Goal: Task Accomplishment & Management: Complete application form

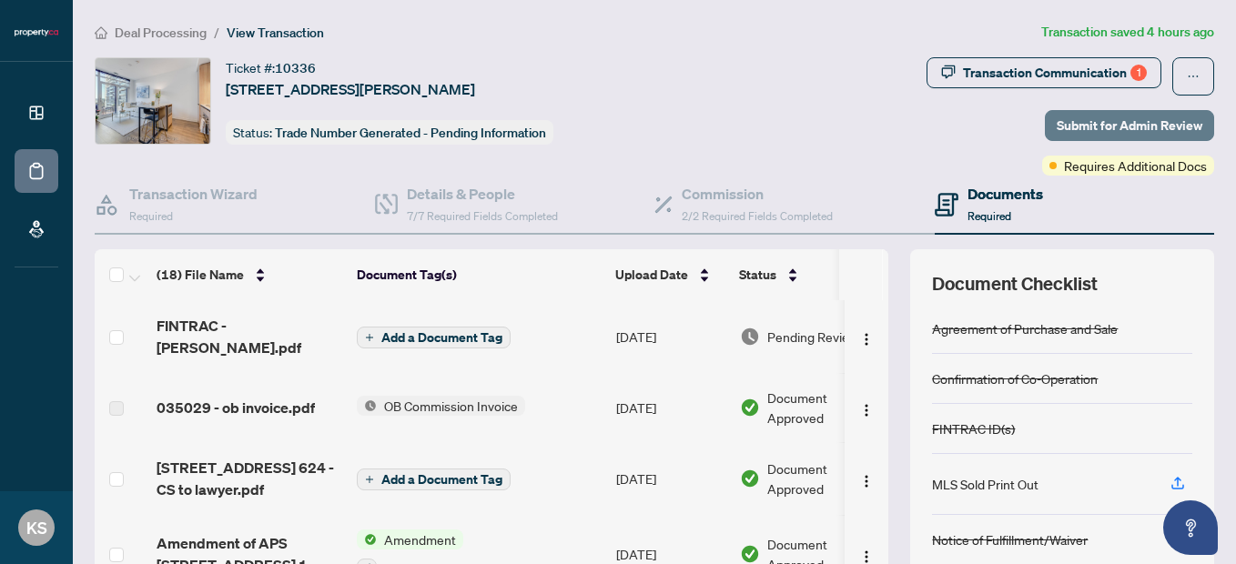
click at [1114, 116] on span "Submit for Admin Review" at bounding box center [1130, 125] width 146 height 29
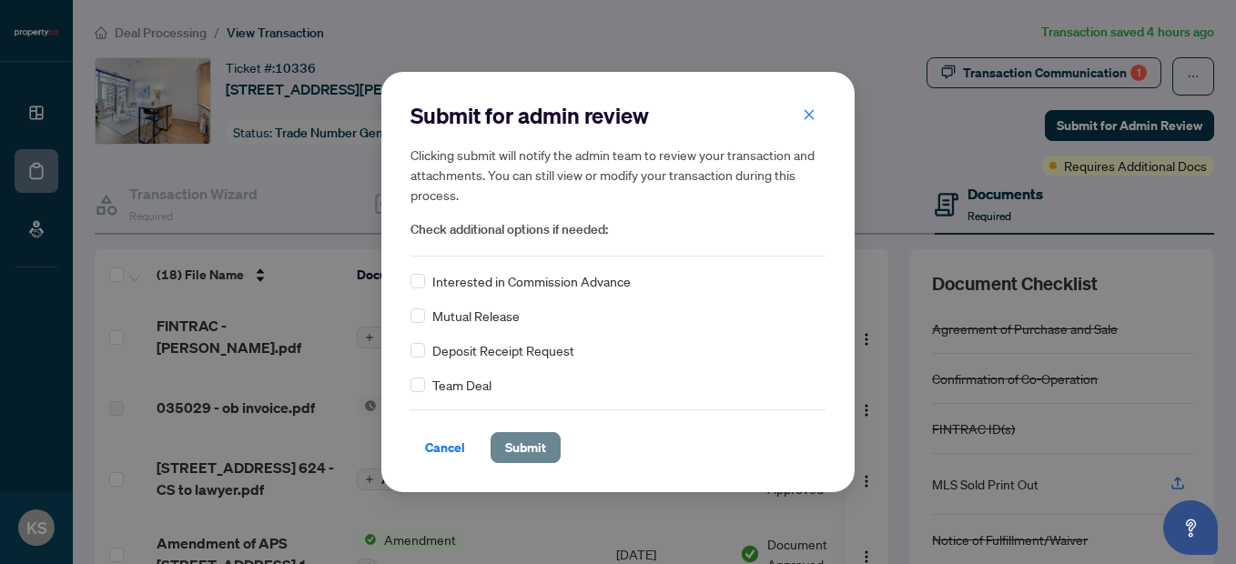
click at [532, 448] on span "Submit" at bounding box center [525, 447] width 41 height 29
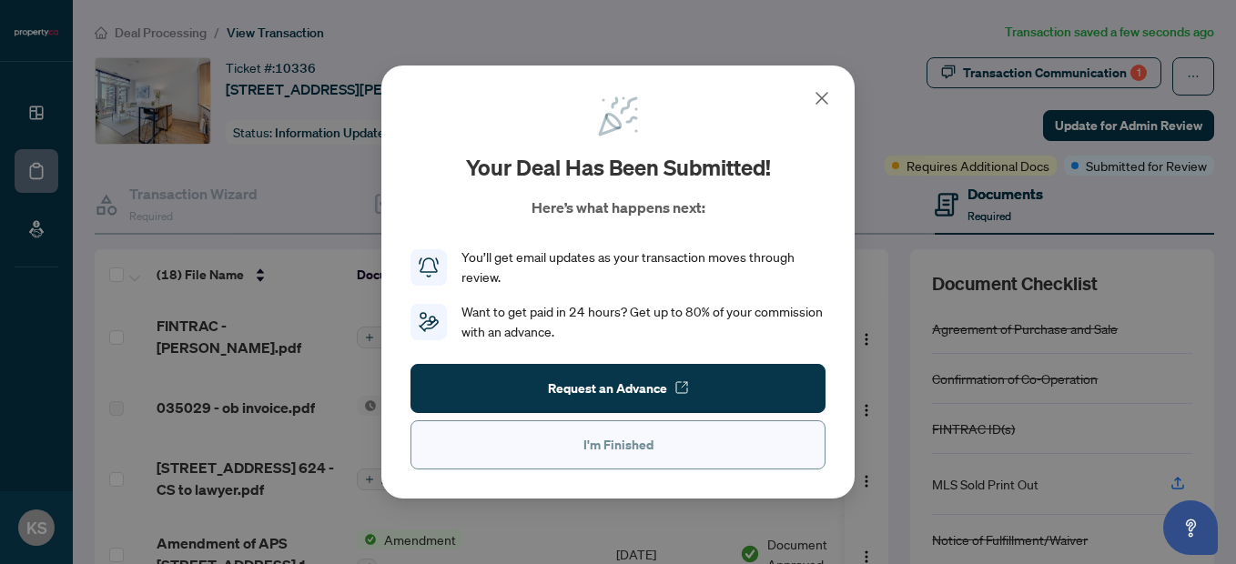
click at [573, 460] on button "I'm Finished" at bounding box center [617, 445] width 415 height 49
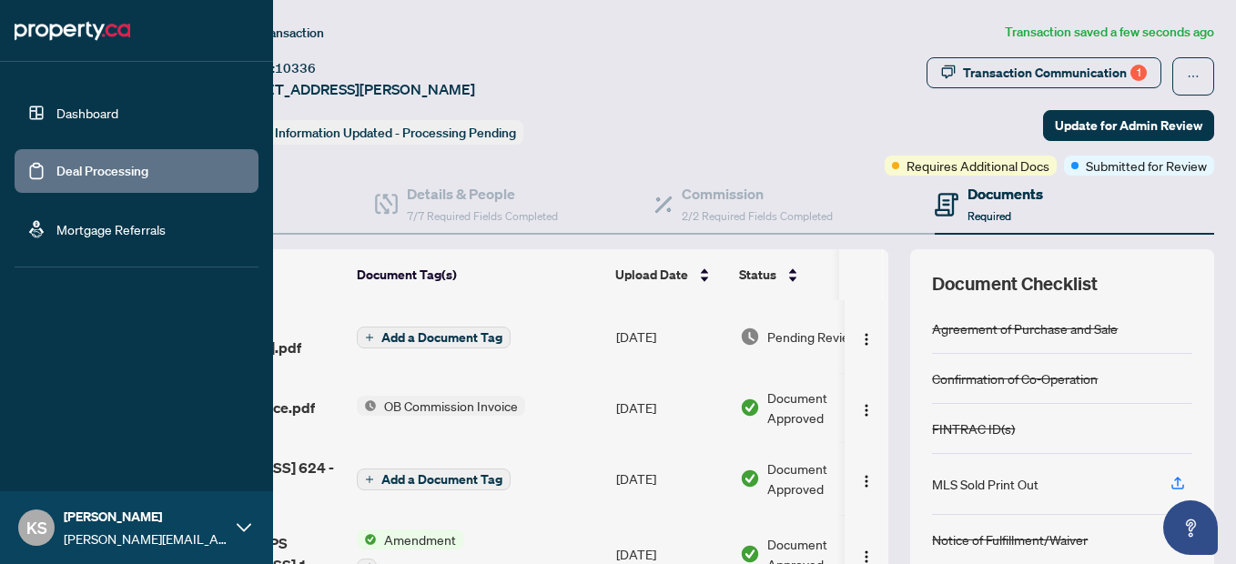
click at [56, 117] on link "Dashboard" at bounding box center [87, 113] width 62 height 16
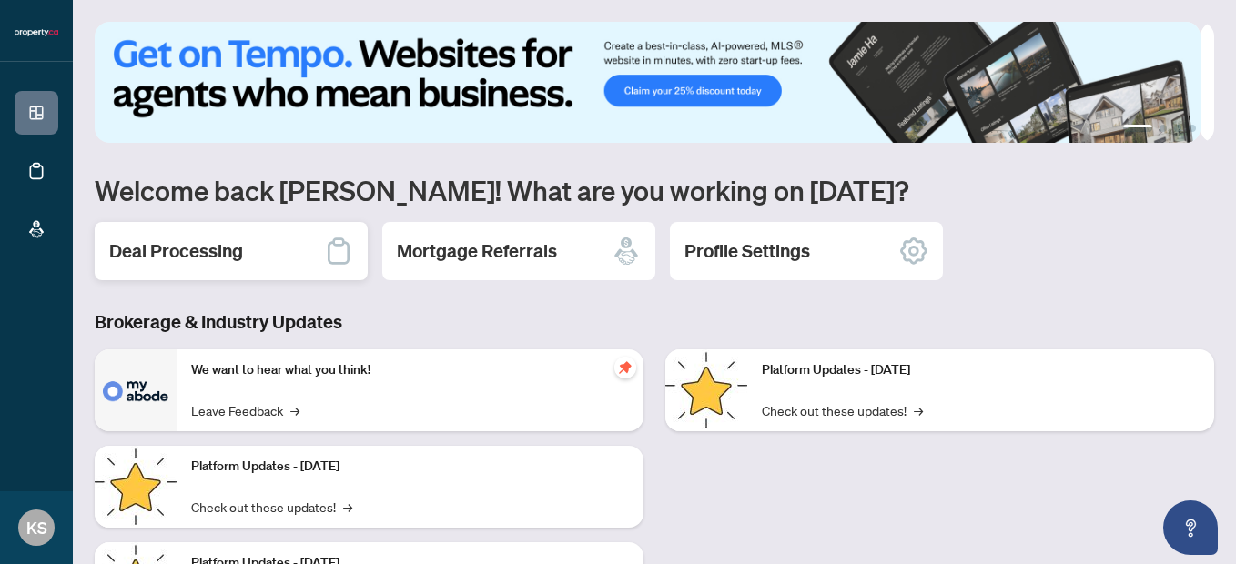
click at [221, 241] on h2 "Deal Processing" at bounding box center [176, 250] width 134 height 25
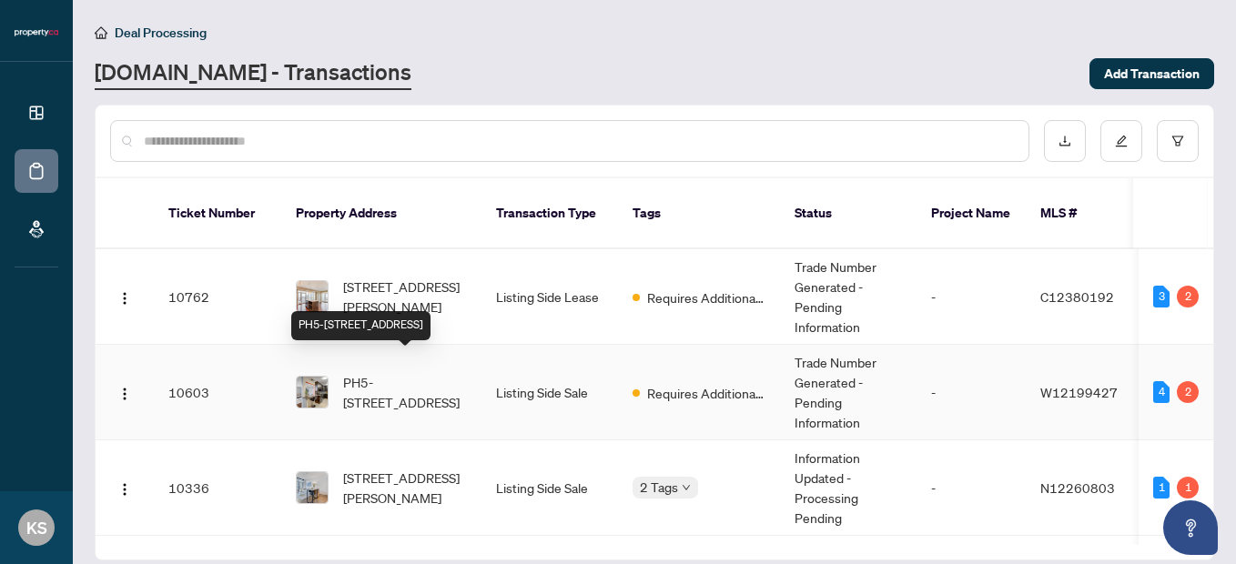
click at [350, 372] on span "PH5-[STREET_ADDRESS]" at bounding box center [405, 392] width 124 height 40
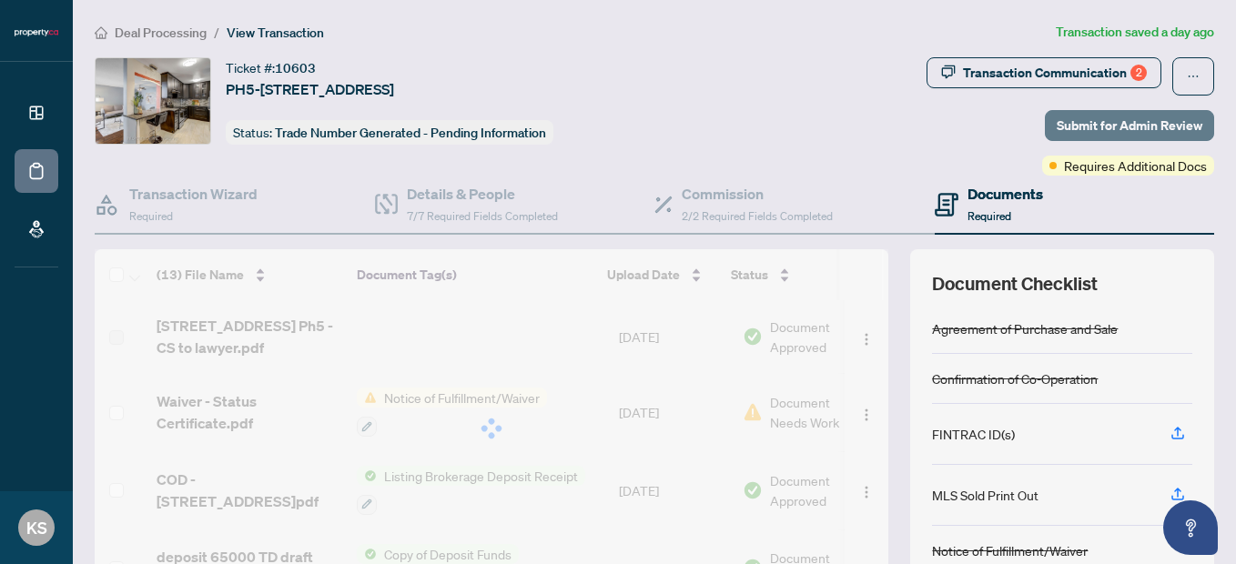
click at [1091, 124] on span "Submit for Admin Review" at bounding box center [1130, 125] width 146 height 29
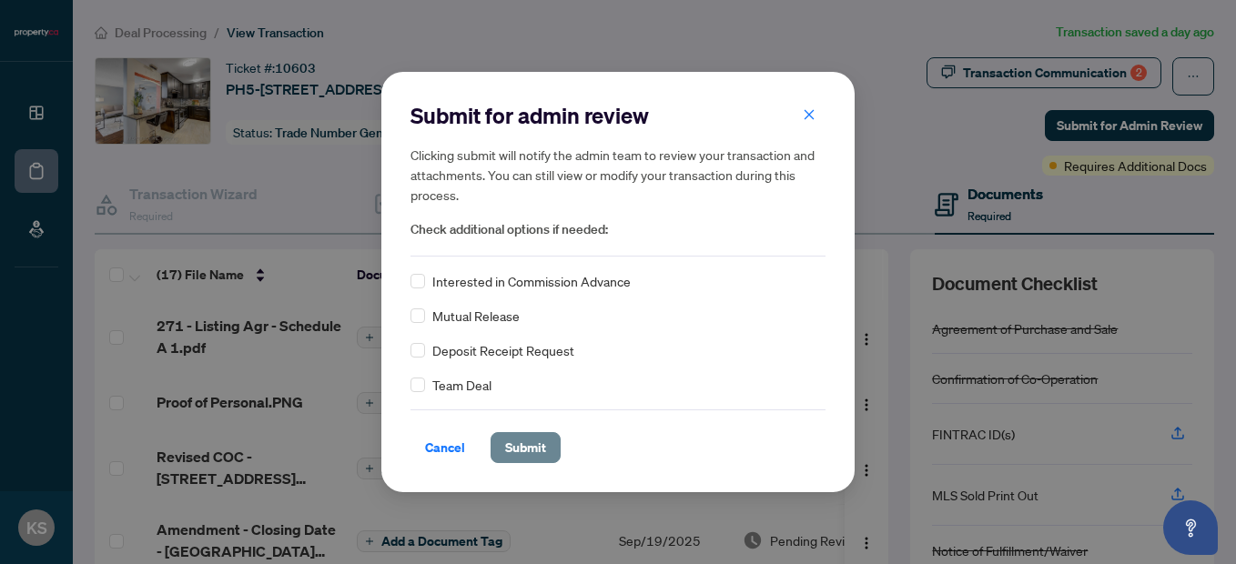
click at [509, 450] on span "Submit" at bounding box center [525, 447] width 41 height 29
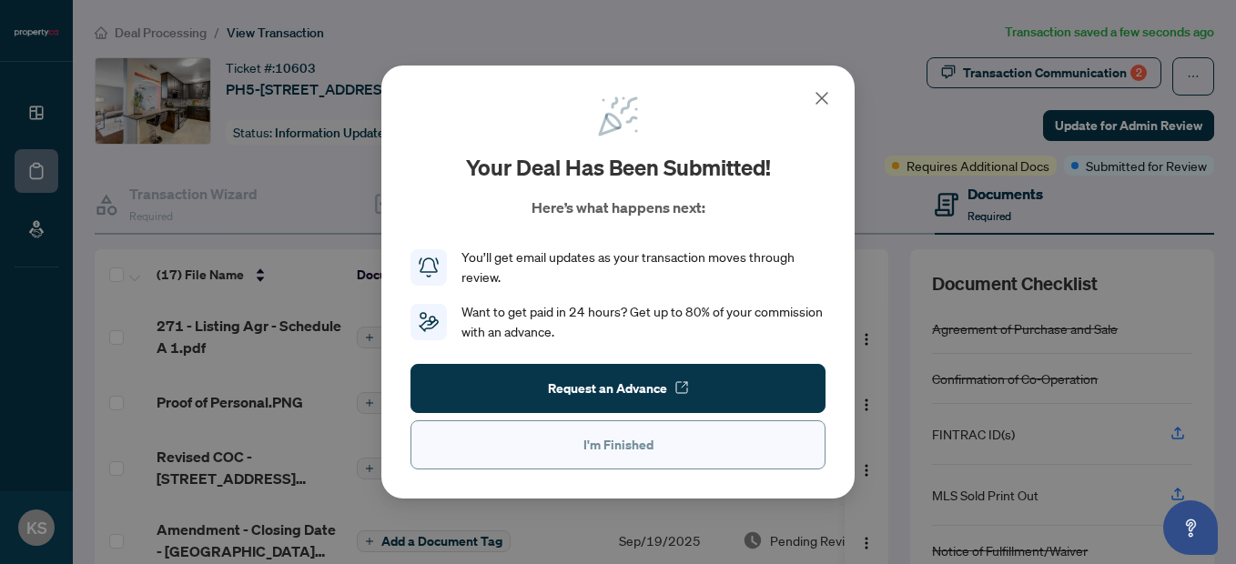
click at [467, 452] on button "I'm Finished" at bounding box center [617, 445] width 415 height 49
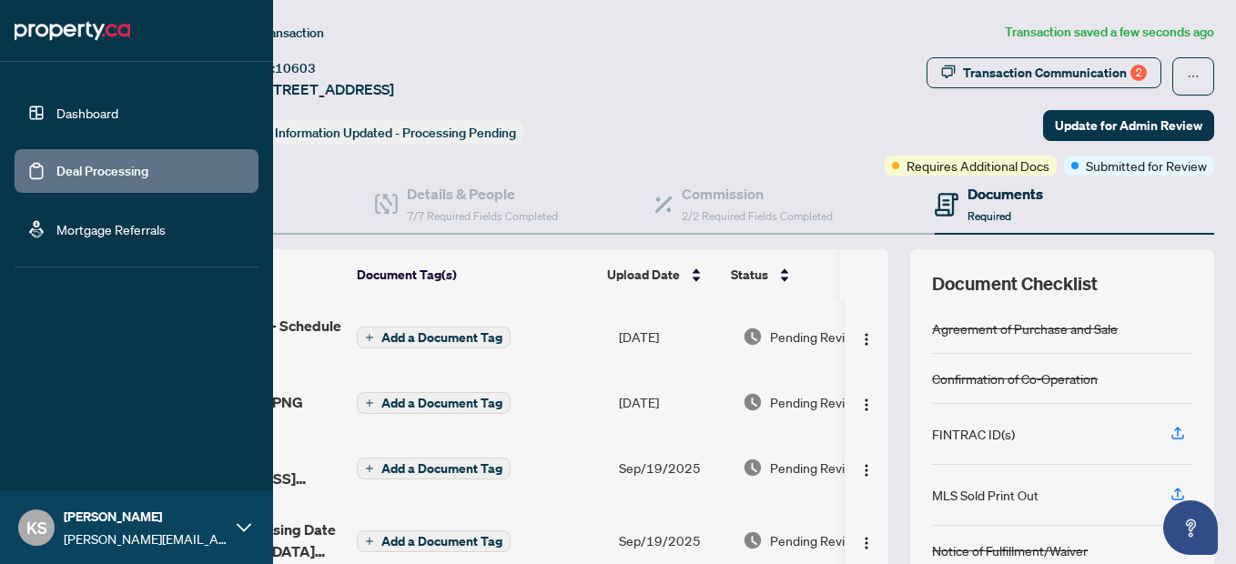
click at [56, 107] on link "Dashboard" at bounding box center [87, 113] width 62 height 16
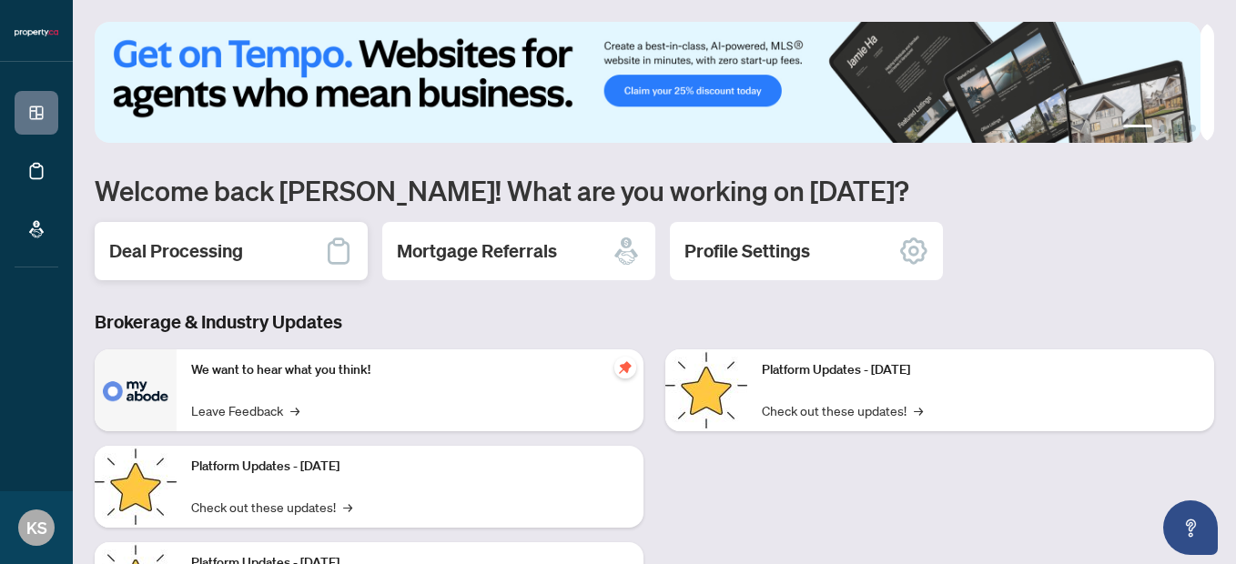
click at [286, 246] on div "Deal Processing" at bounding box center [231, 251] width 273 height 58
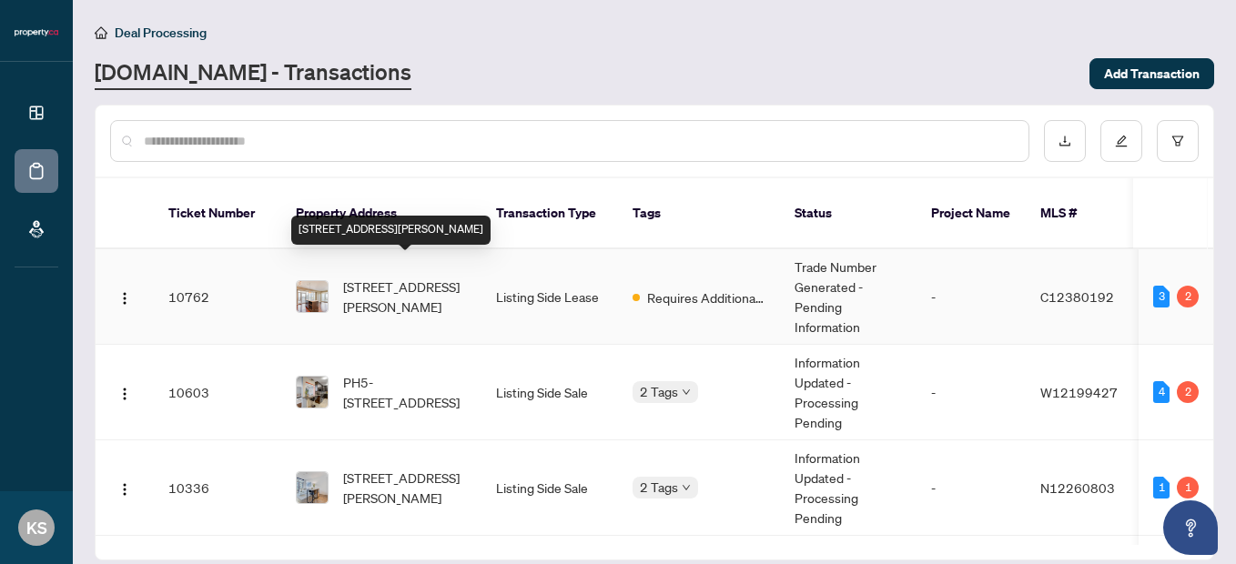
click at [456, 277] on span "[STREET_ADDRESS][PERSON_NAME]" at bounding box center [405, 297] width 124 height 40
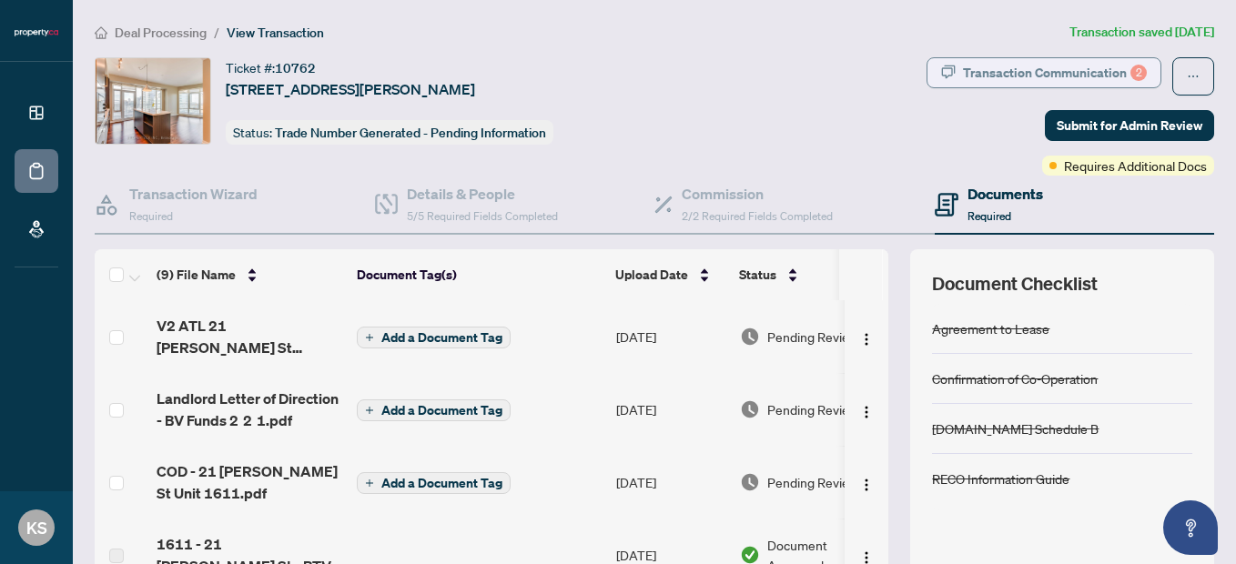
click at [1027, 71] on div "Transaction Communication 2" at bounding box center [1055, 72] width 184 height 29
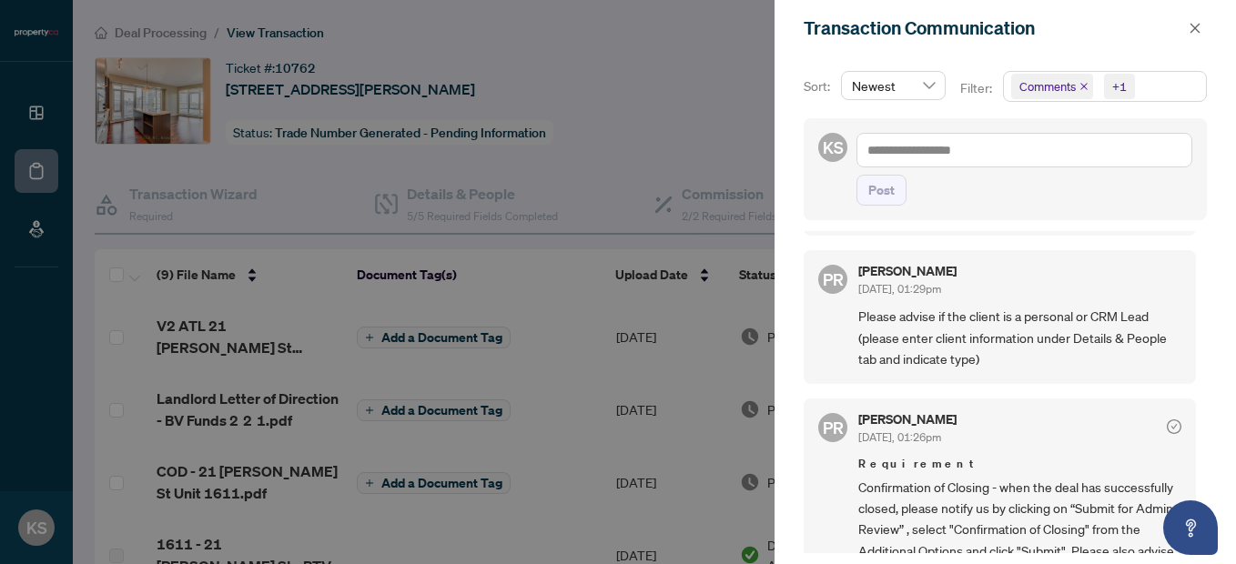
scroll to position [185, 0]
click at [676, 78] on div at bounding box center [618, 282] width 1236 height 564
click at [1185, 25] on button "button" at bounding box center [1195, 28] width 24 height 22
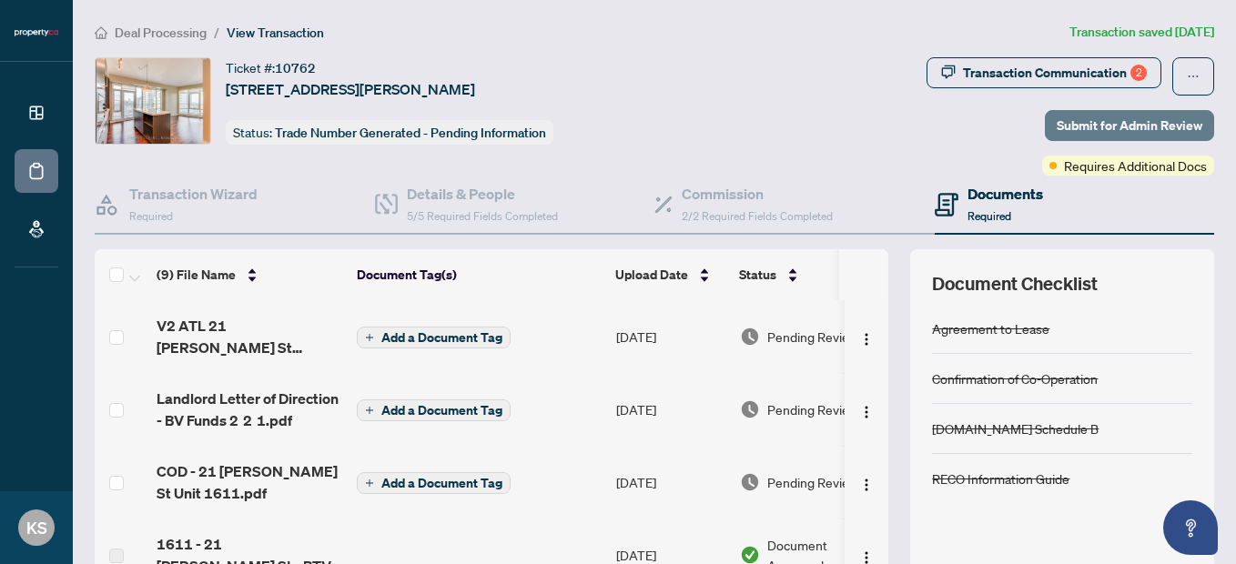
click at [1106, 127] on span "Submit for Admin Review" at bounding box center [1130, 125] width 146 height 29
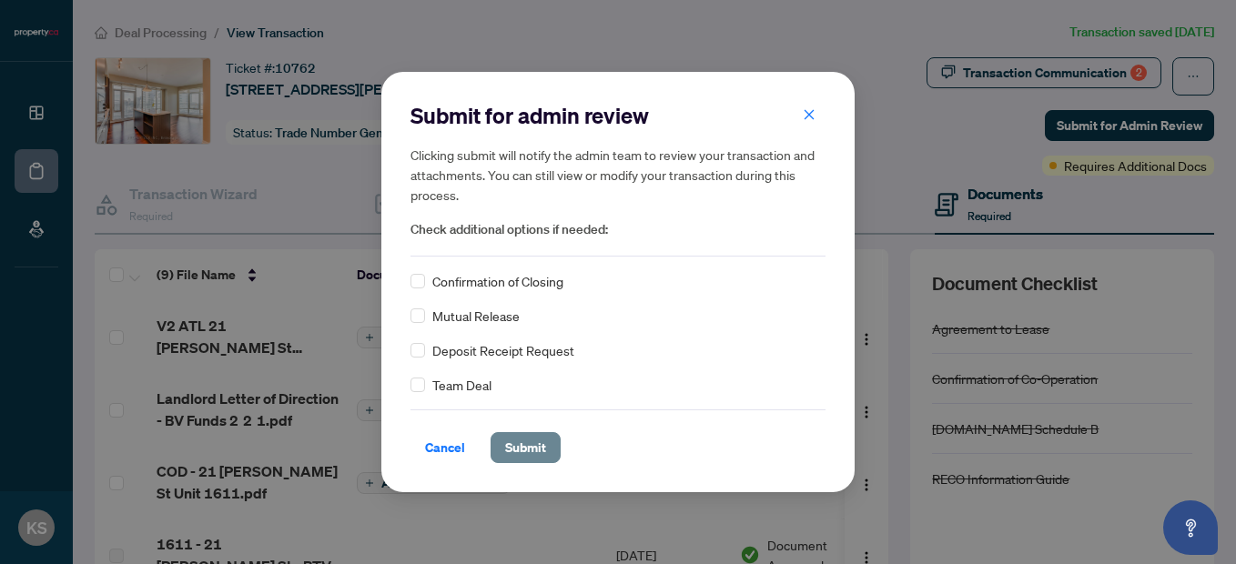
click at [530, 448] on span "Submit" at bounding box center [525, 447] width 41 height 29
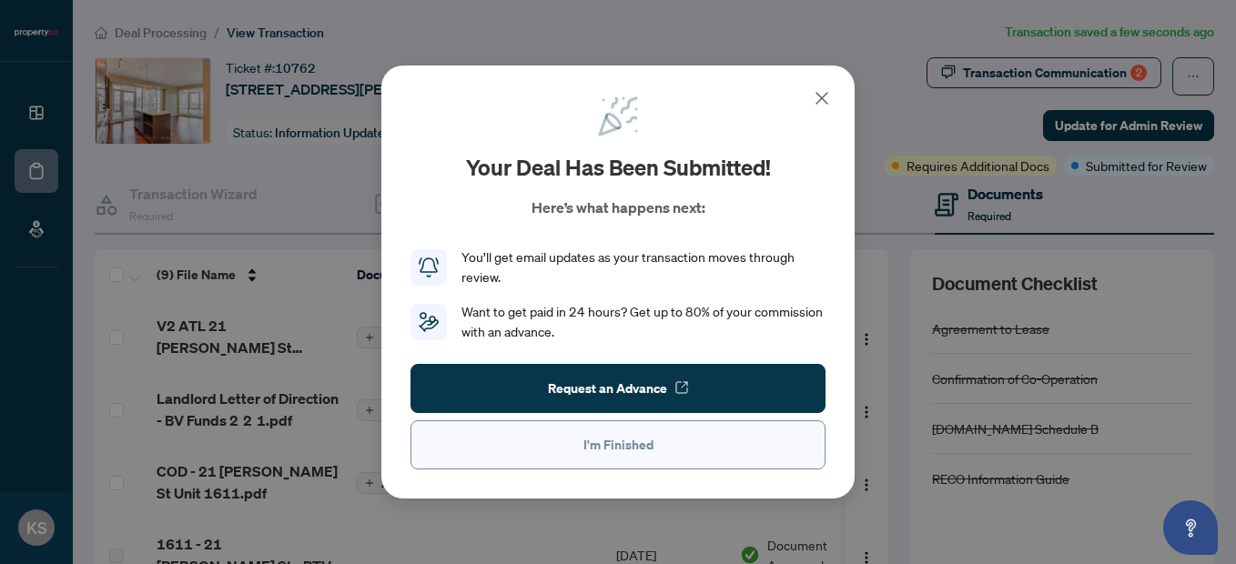
click at [601, 433] on span "I'm Finished" at bounding box center [618, 445] width 70 height 29
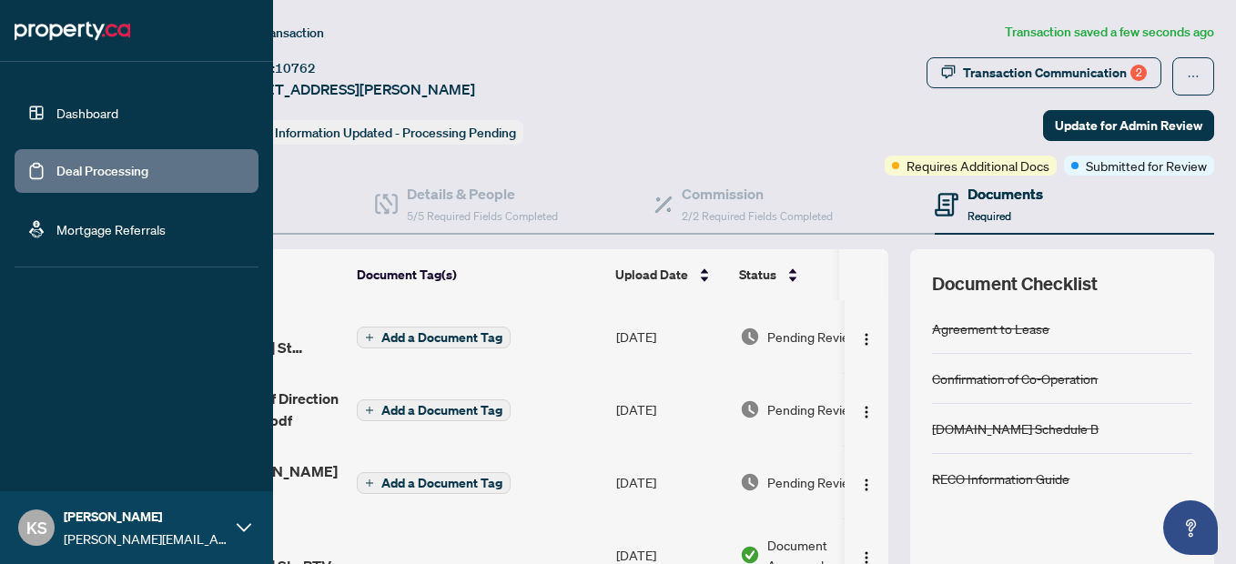
click at [56, 108] on link "Dashboard" at bounding box center [87, 113] width 62 height 16
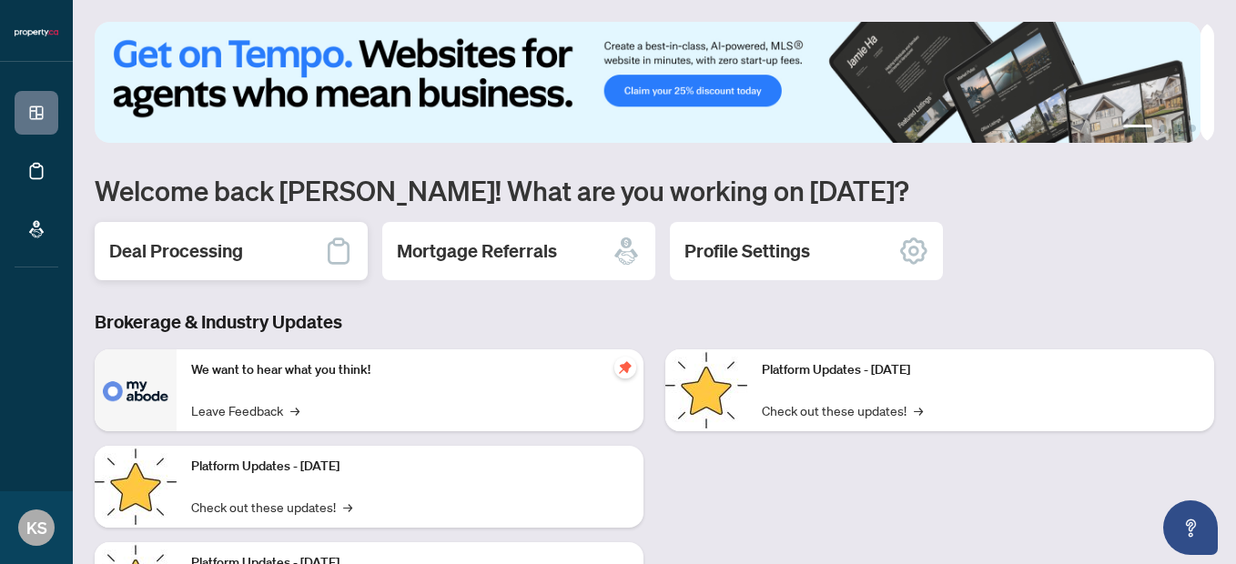
click at [232, 243] on h2 "Deal Processing" at bounding box center [176, 250] width 134 height 25
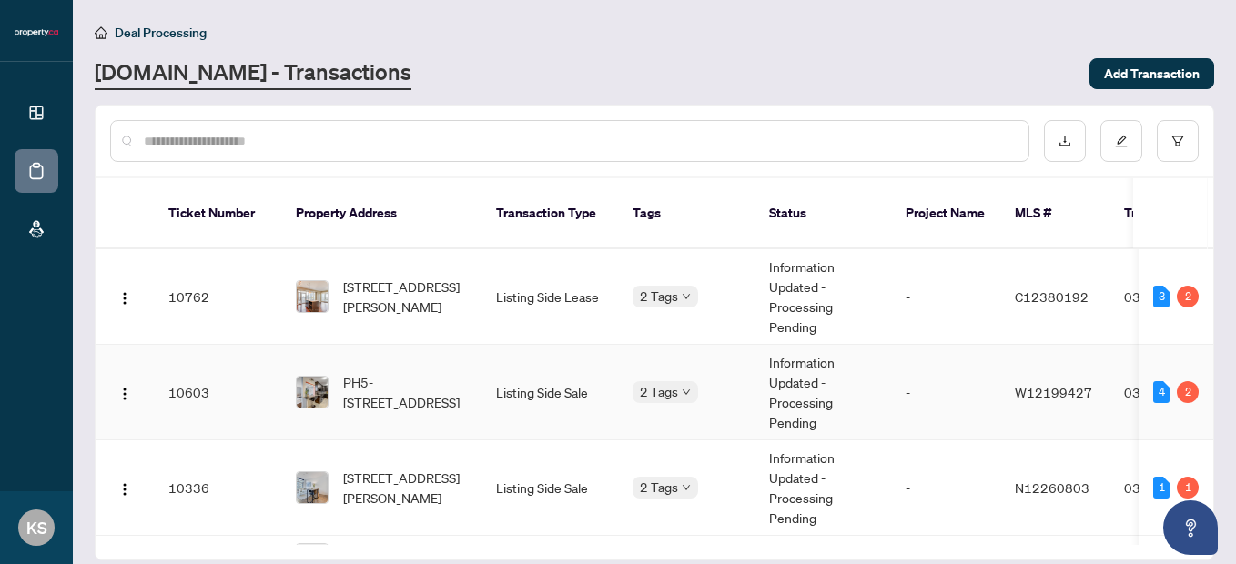
scroll to position [52, 0]
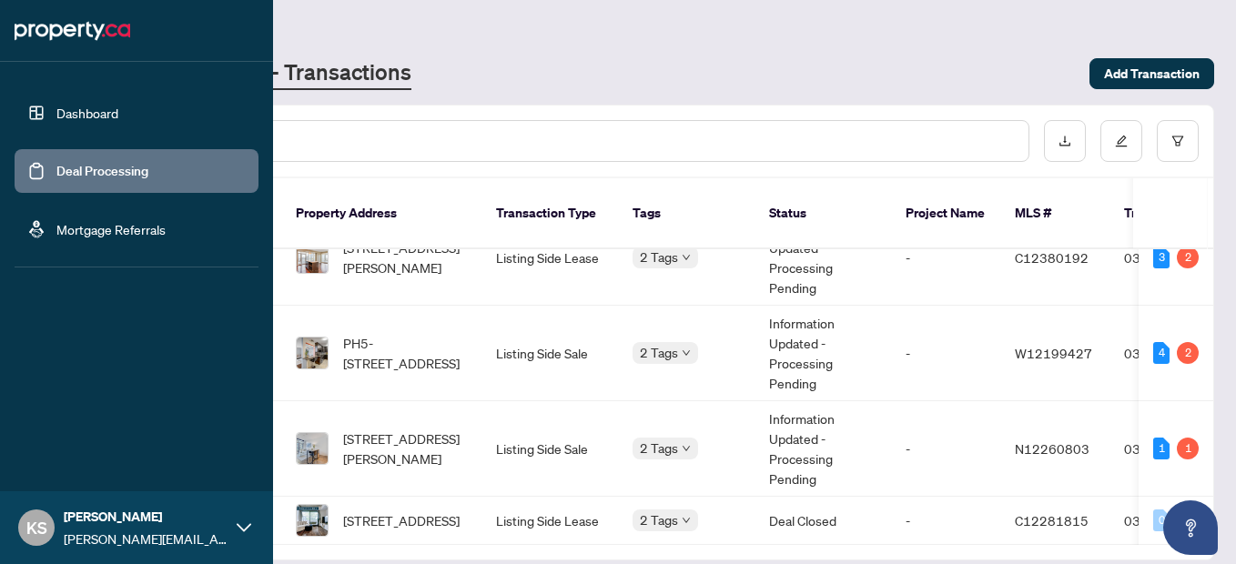
click at [56, 120] on link "Dashboard" at bounding box center [87, 113] width 62 height 16
